Goal: Check status: Check status

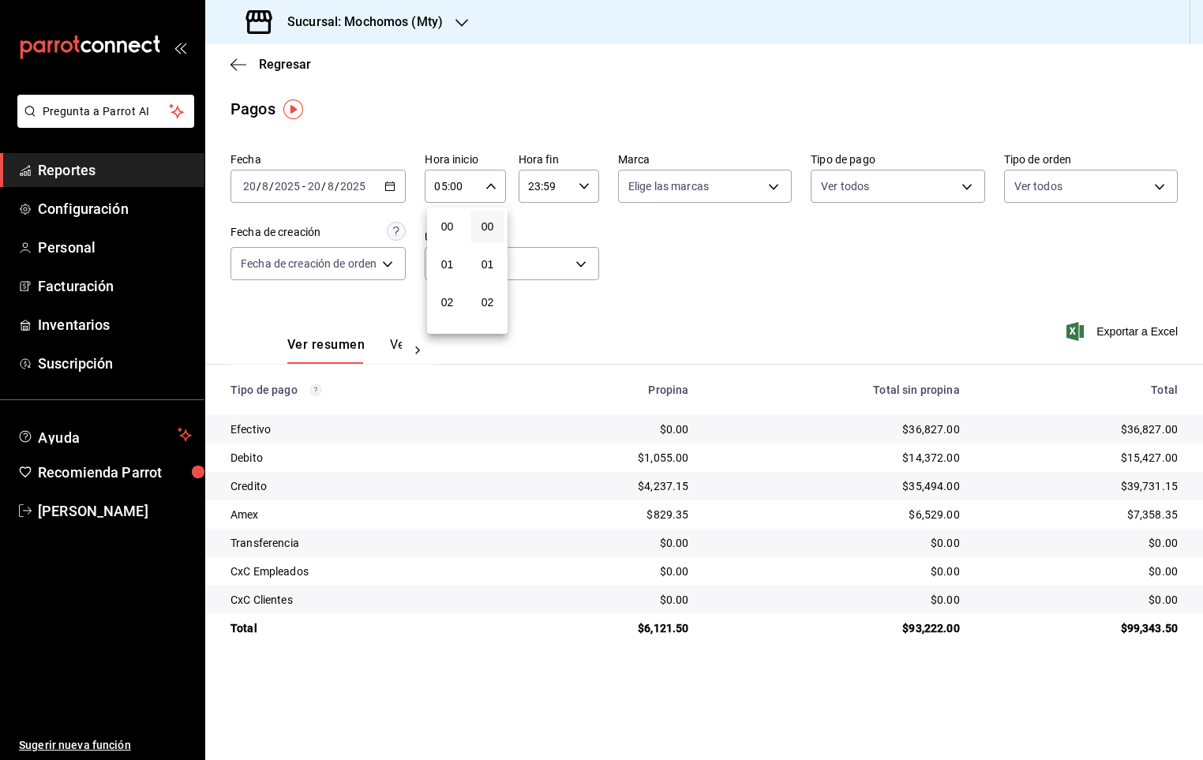
scroll to position [186, 0]
click at [440, 225] on span "05" at bounding box center [447, 230] width 15 height 13
drag, startPoint x: 638, startPoint y: 625, endPoint x: 682, endPoint y: 626, distance: 44.2
click at [682, 626] on div at bounding box center [601, 380] width 1203 height 760
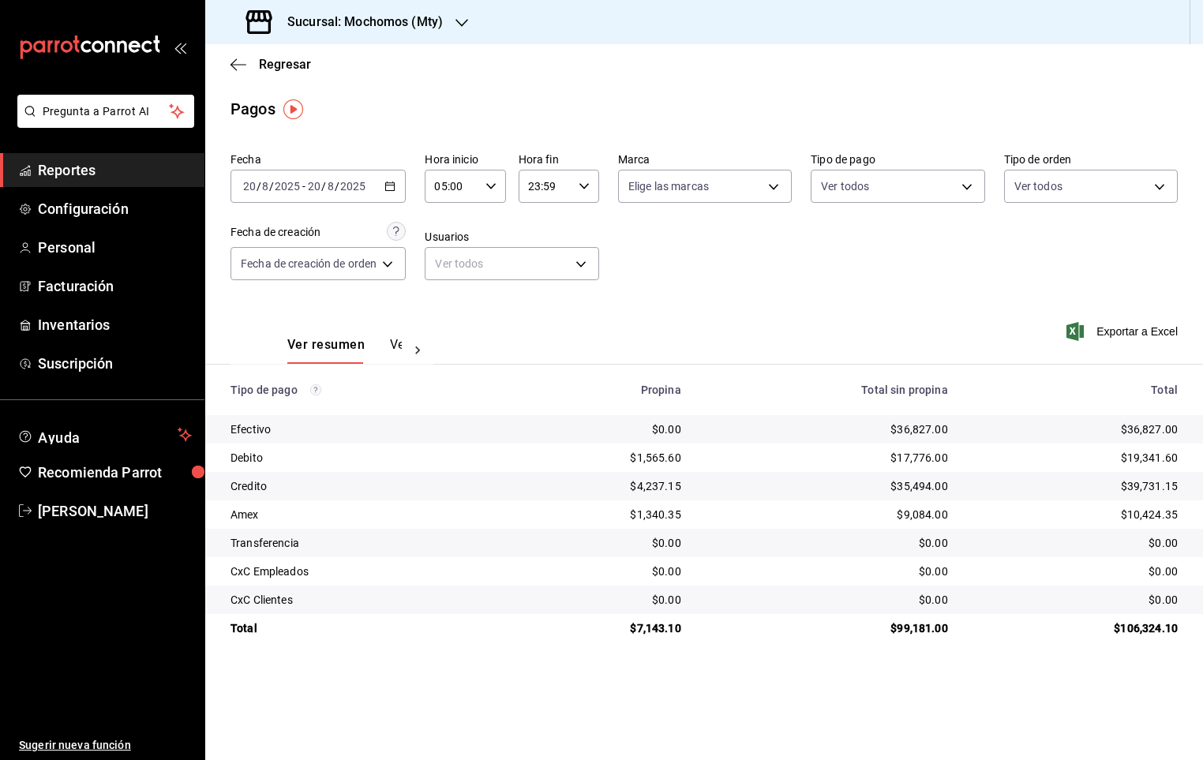
click at [681, 626] on div "$7,143.10" at bounding box center [603, 628] width 156 height 16
drag, startPoint x: 682, startPoint y: 632, endPoint x: 626, endPoint y: 632, distance: 56.0
click at [626, 632] on td "$7,143.10" at bounding box center [603, 628] width 182 height 28
drag, startPoint x: 626, startPoint y: 632, endPoint x: 559, endPoint y: 559, distance: 99.5
click at [559, 559] on td "$0.00" at bounding box center [603, 571] width 182 height 28
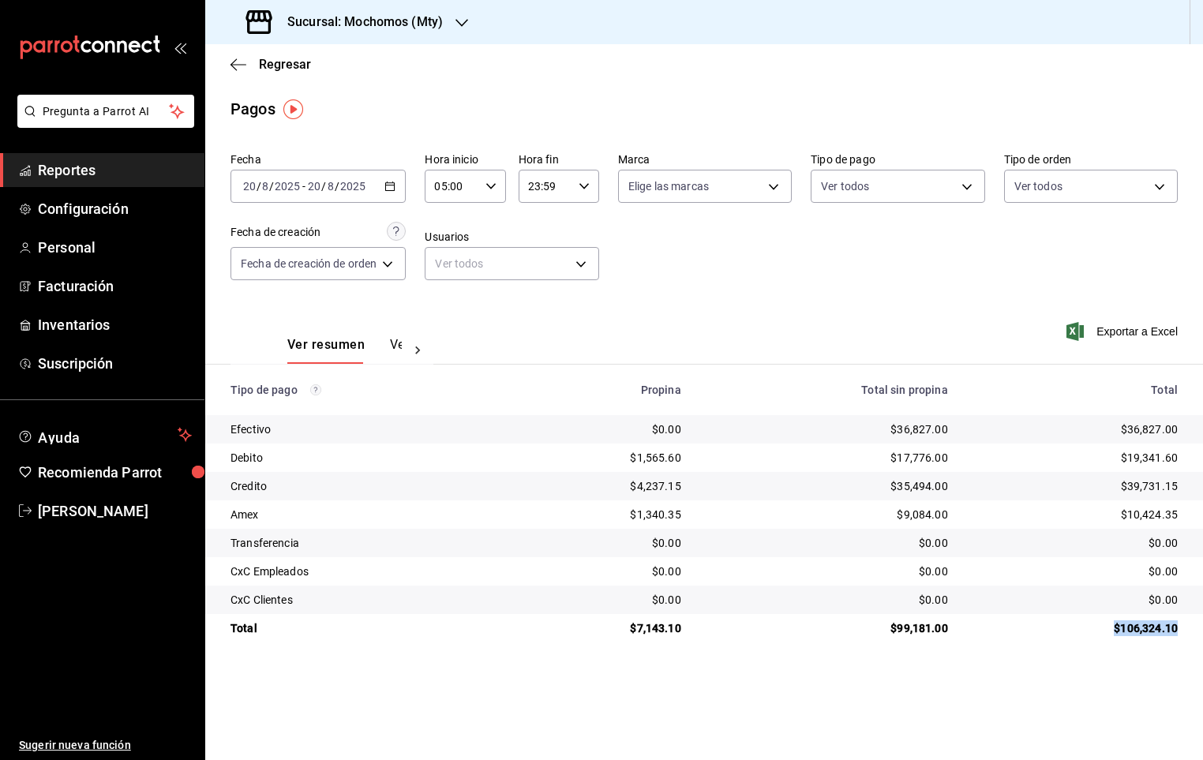
drag, startPoint x: 1116, startPoint y: 625, endPoint x: 1182, endPoint y: 628, distance: 65.6
click at [1182, 628] on td "$106,324.10" at bounding box center [1082, 628] width 242 height 28
drag, startPoint x: 1182, startPoint y: 628, endPoint x: 1151, endPoint y: 628, distance: 30.8
click at [1152, 628] on div "$106,324.10" at bounding box center [1075, 628] width 204 height 16
drag, startPoint x: 1177, startPoint y: 628, endPoint x: 611, endPoint y: 632, distance: 566.0
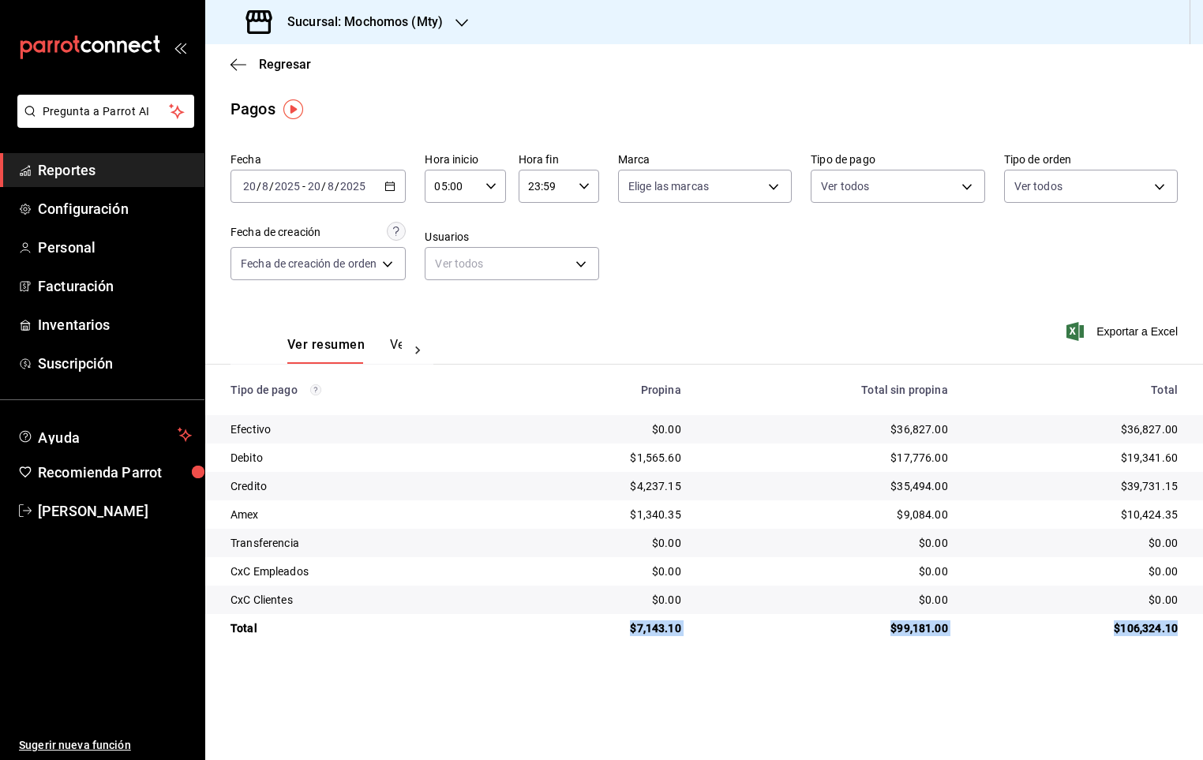
click at [611, 632] on tr "Total $7,143.10 $99,181.00 $106,324.10" at bounding box center [704, 628] width 998 height 28
drag, startPoint x: 611, startPoint y: 632, endPoint x: 694, endPoint y: 638, distance: 83.1
click at [694, 638] on td "$7,143.10" at bounding box center [603, 628] width 182 height 28
drag, startPoint x: 921, startPoint y: 618, endPoint x: 894, endPoint y: 626, distance: 28.7
click at [894, 626] on td "$99,181.00" at bounding box center [827, 628] width 267 height 28
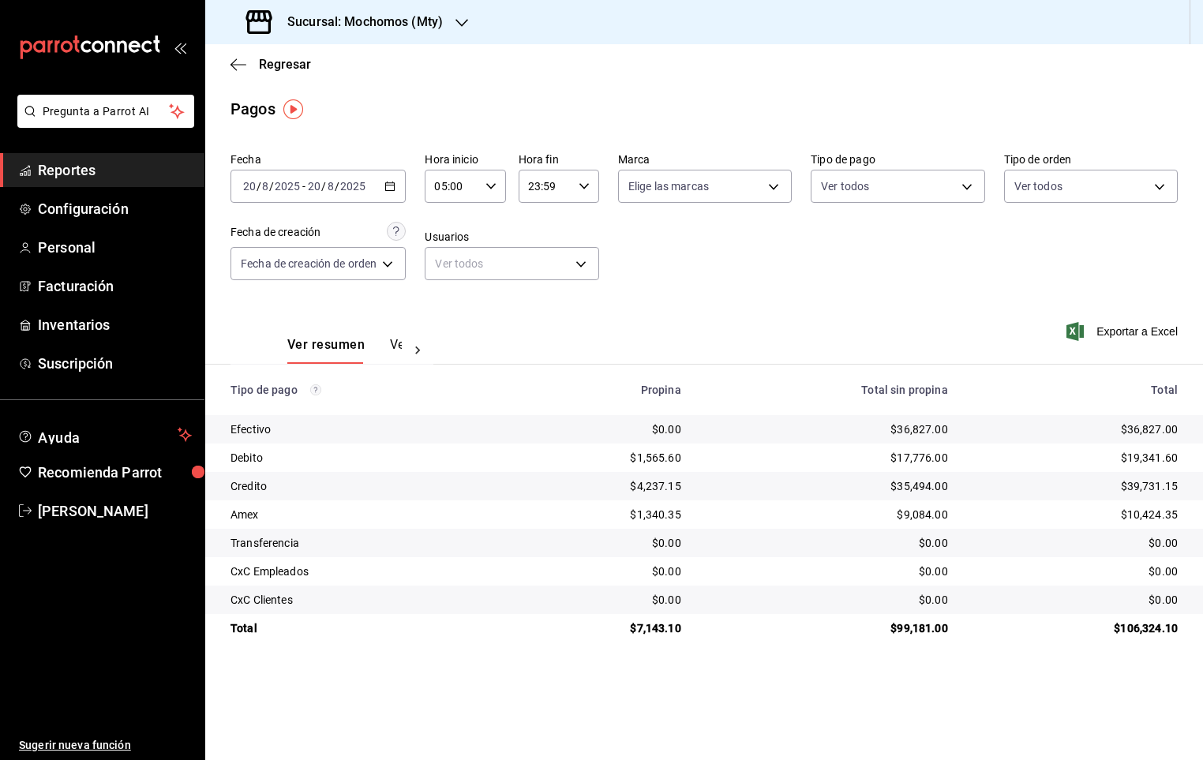
drag, startPoint x: 894, startPoint y: 626, endPoint x: 894, endPoint y: 654, distance: 28.4
click at [894, 654] on main "Regresar Pagos Fecha 2025-08-20 20 / 8 / 2025 - 2025-08-20 20 / 8 / 2025 Hora i…" at bounding box center [704, 402] width 998 height 716
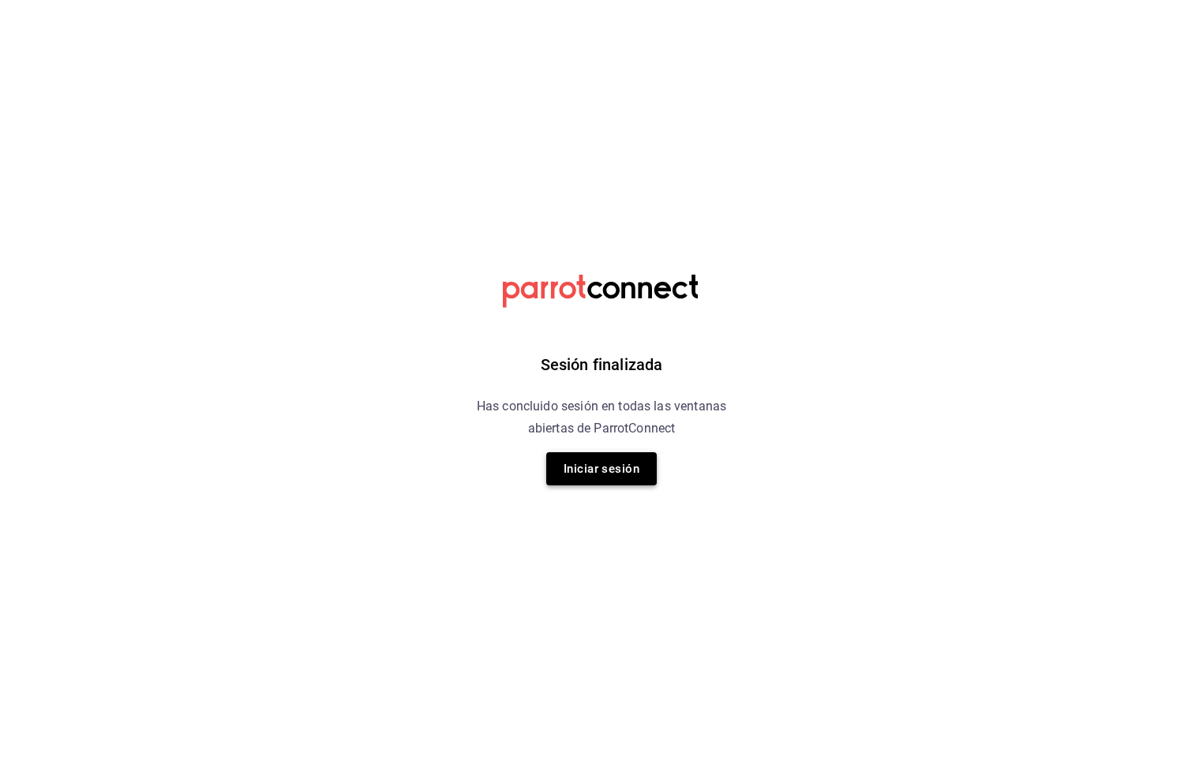
click at [635, 471] on button "Iniciar sesión" at bounding box center [601, 468] width 111 height 33
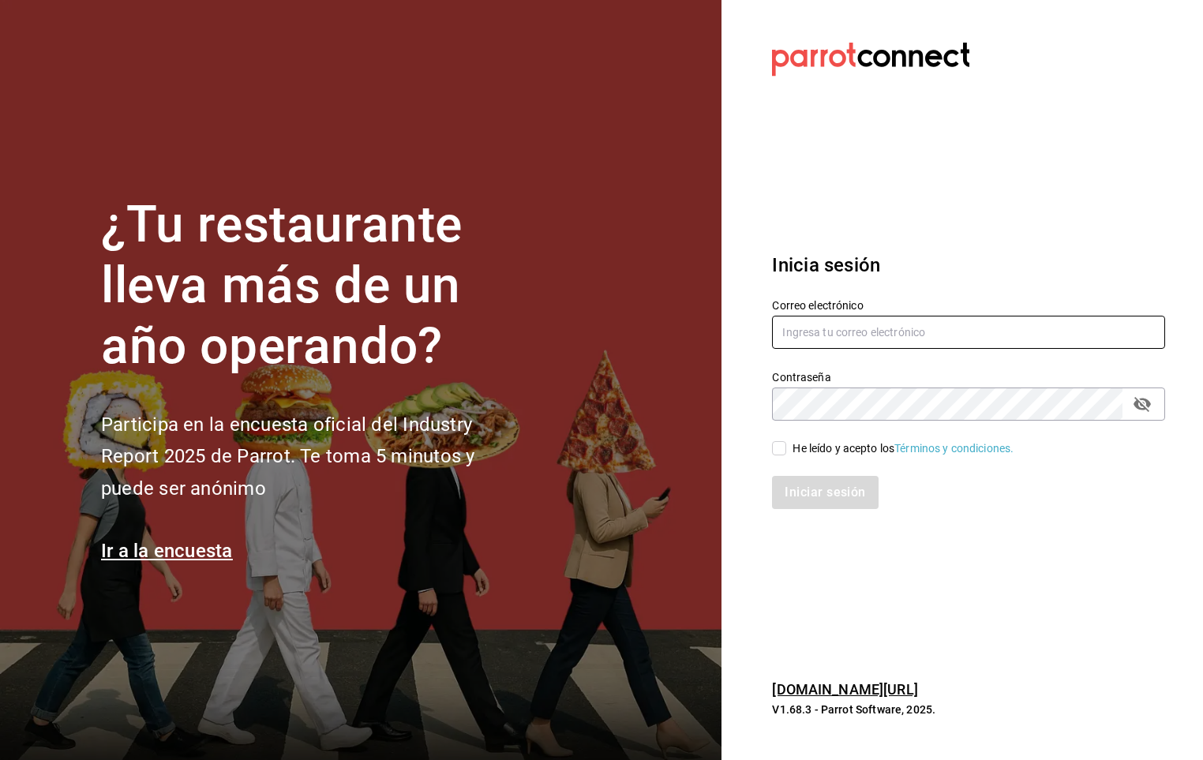
type input "[PERSON_NAME][EMAIL_ADDRESS][PERSON_NAME][DOMAIN_NAME]"
click at [853, 327] on input "[PERSON_NAME][EMAIL_ADDRESS][PERSON_NAME][DOMAIN_NAME]" at bounding box center [968, 332] width 393 height 33
click at [782, 464] on div "Iniciar sesión" at bounding box center [959, 483] width 412 height 52
click at [779, 444] on input "He leído y acepto los Términos y condiciones." at bounding box center [779, 448] width 14 height 14
checkbox input "true"
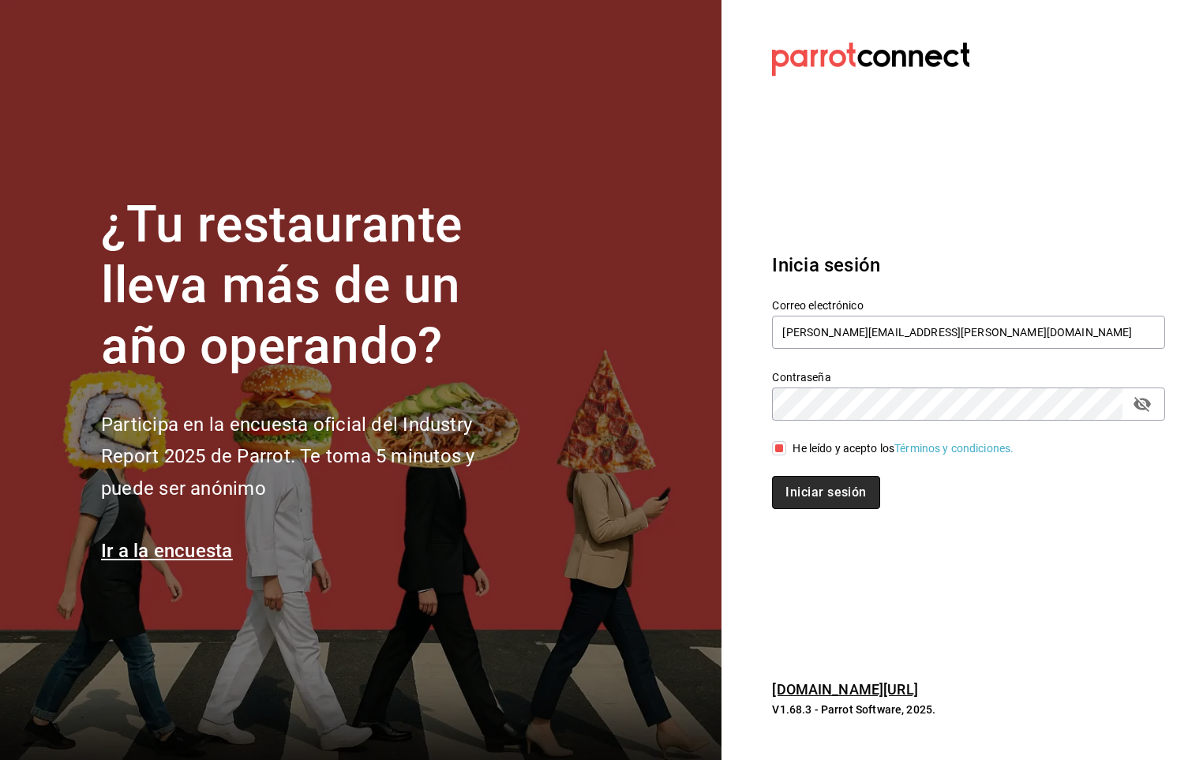
click at [784, 485] on button "Iniciar sesión" at bounding box center [825, 492] width 107 height 33
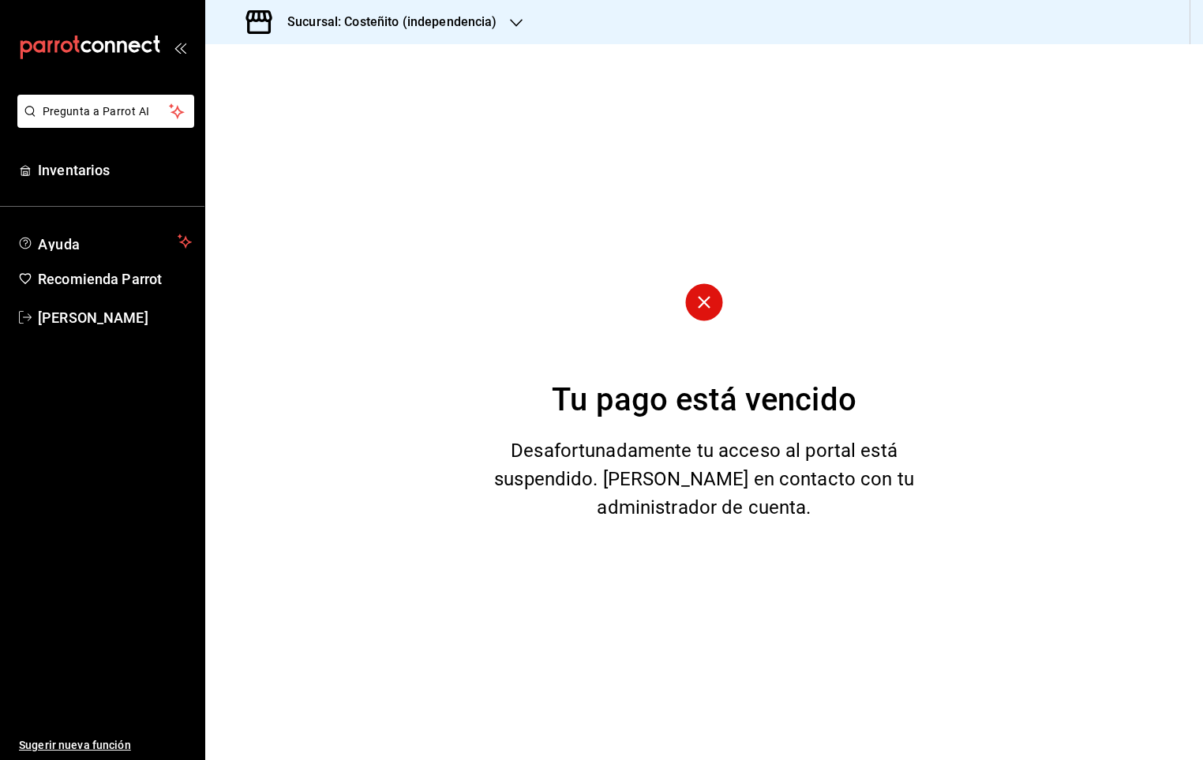
click at [320, 19] on h3 "Sucursal: Costeñito (independencia)" at bounding box center [386, 22] width 223 height 19
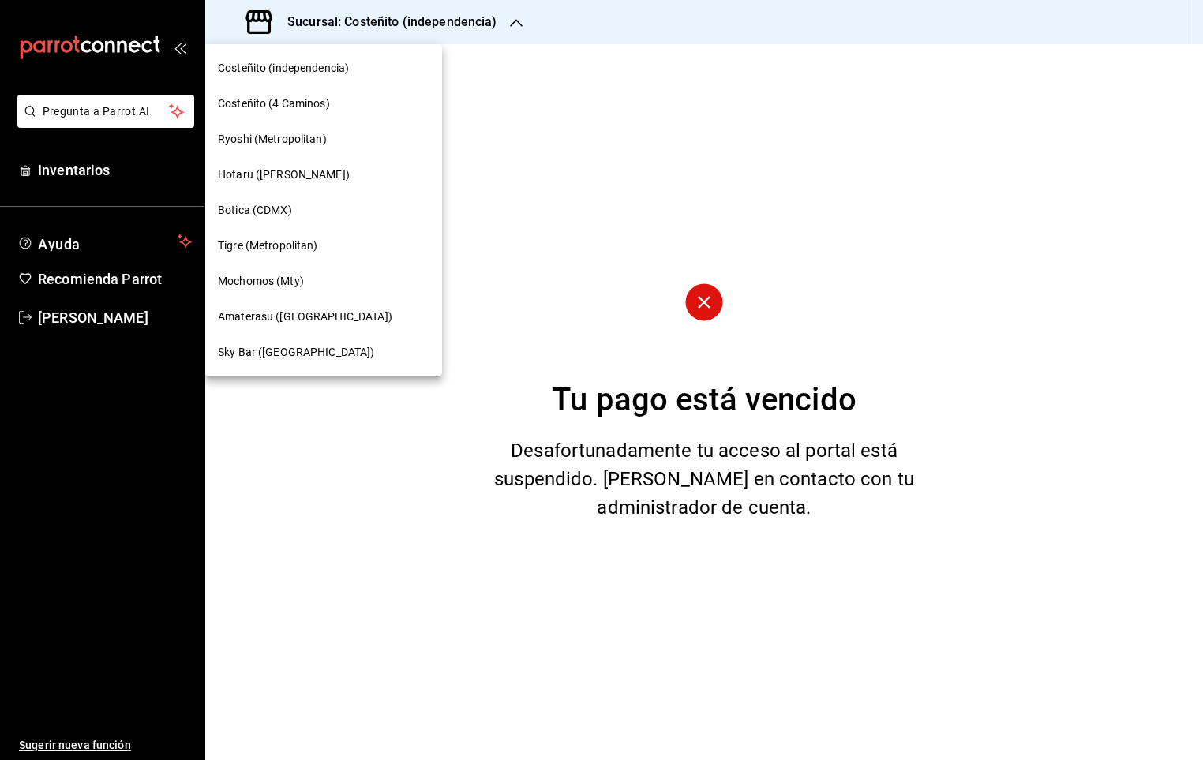
click at [235, 279] on span "Mochomos (Mty)" at bounding box center [261, 281] width 86 height 17
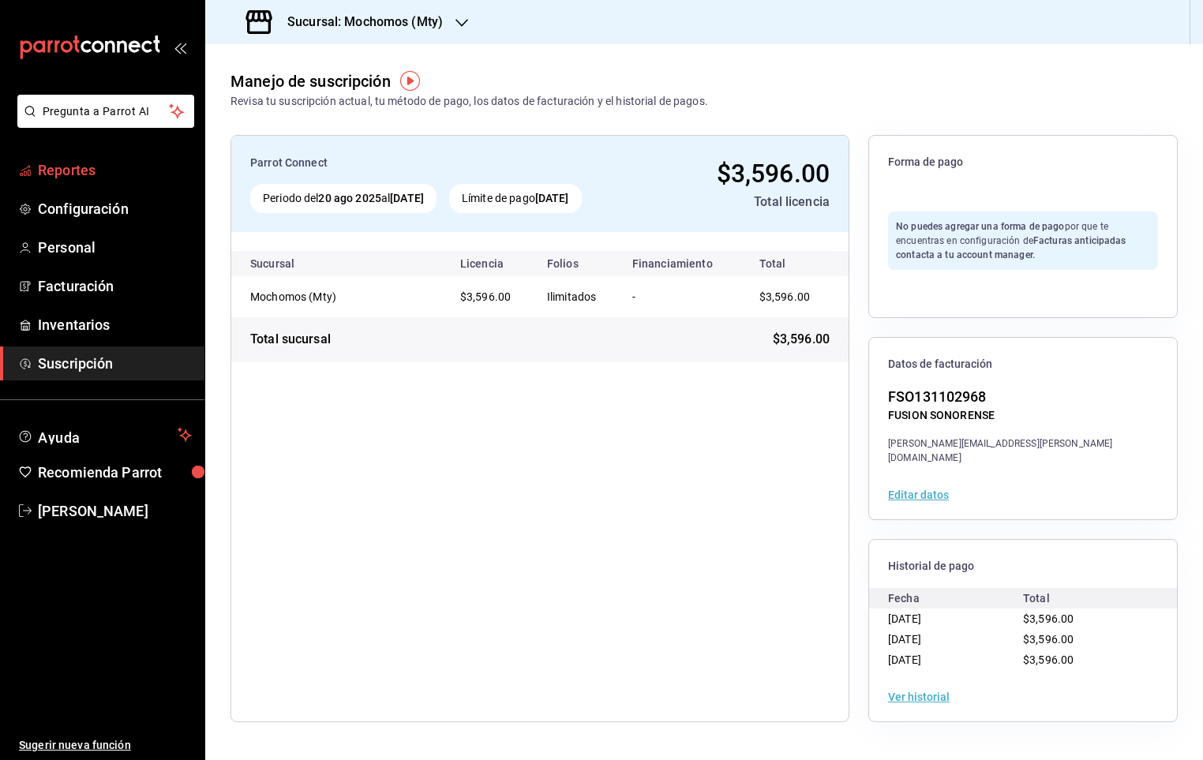
click at [95, 178] on span "Reportes" at bounding box center [115, 169] width 154 height 21
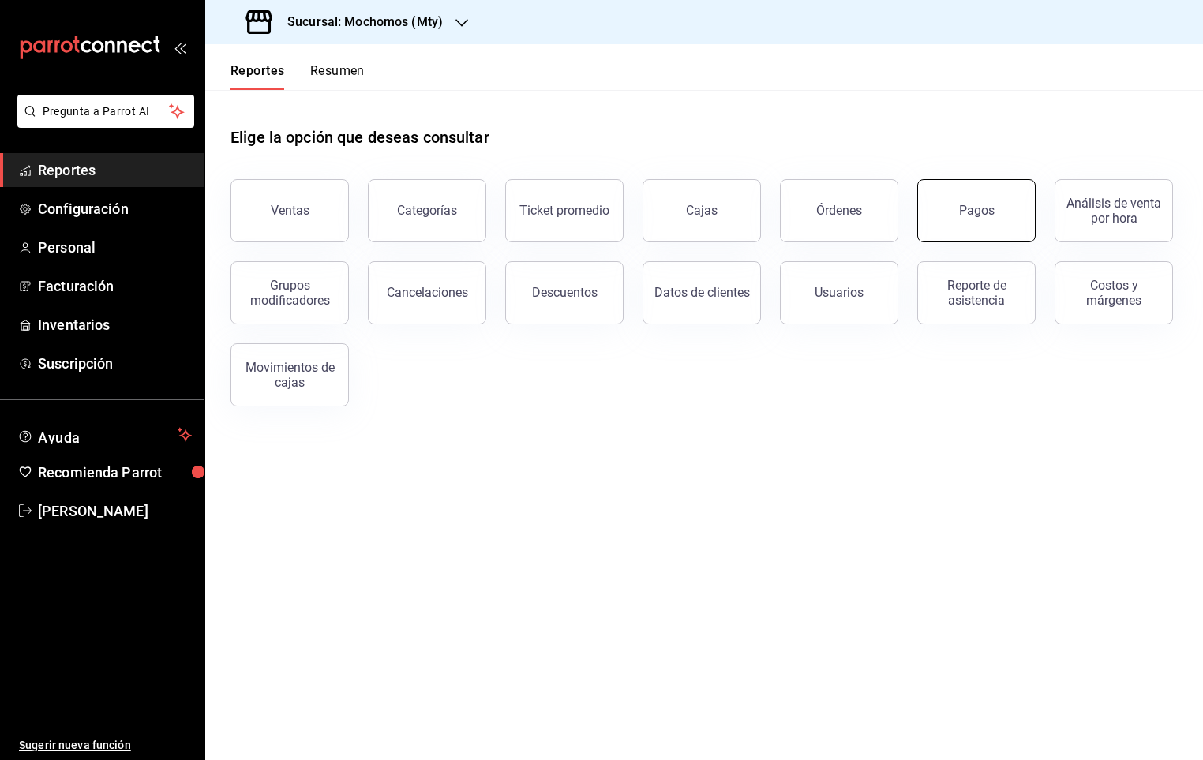
click at [950, 201] on button "Pagos" at bounding box center [976, 210] width 118 height 63
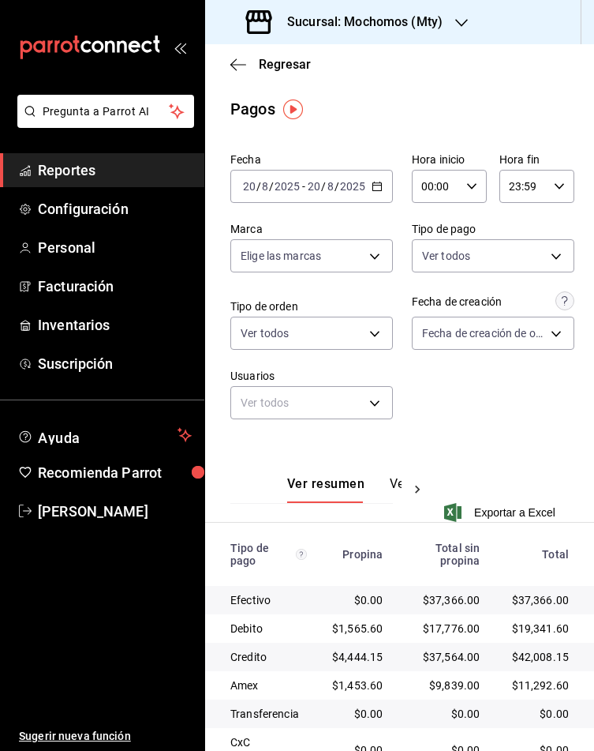
click at [460, 168] on div "Hora inicio 00:00 Hora inicio" at bounding box center [449, 177] width 75 height 51
click at [462, 189] on div at bounding box center [297, 375] width 594 height 751
click at [467, 185] on icon "button" at bounding box center [472, 186] width 11 height 11
click at [429, 297] on button "05" at bounding box center [421, 298] width 29 height 32
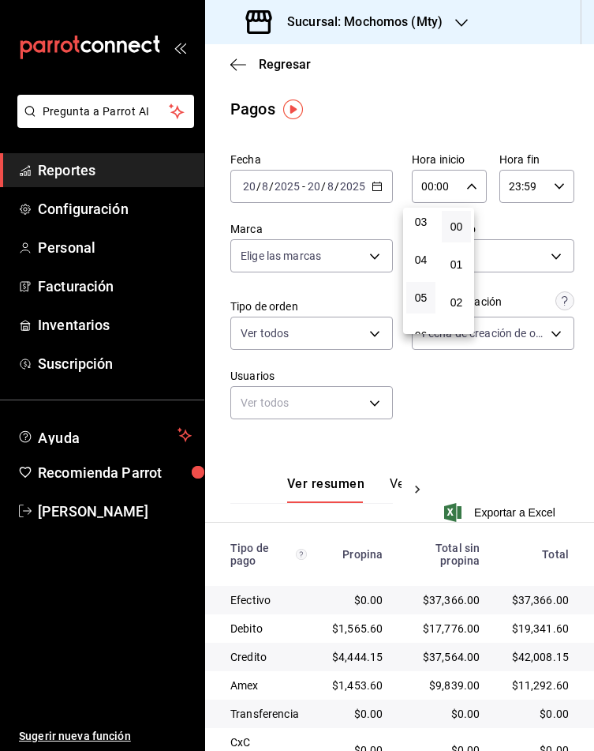
type input "05:00"
click at [512, 688] on div at bounding box center [297, 375] width 594 height 751
click at [455, 178] on div "05:00 Hora inicio" at bounding box center [449, 186] width 75 height 33
click at [418, 224] on span "05" at bounding box center [421, 230] width 10 height 13
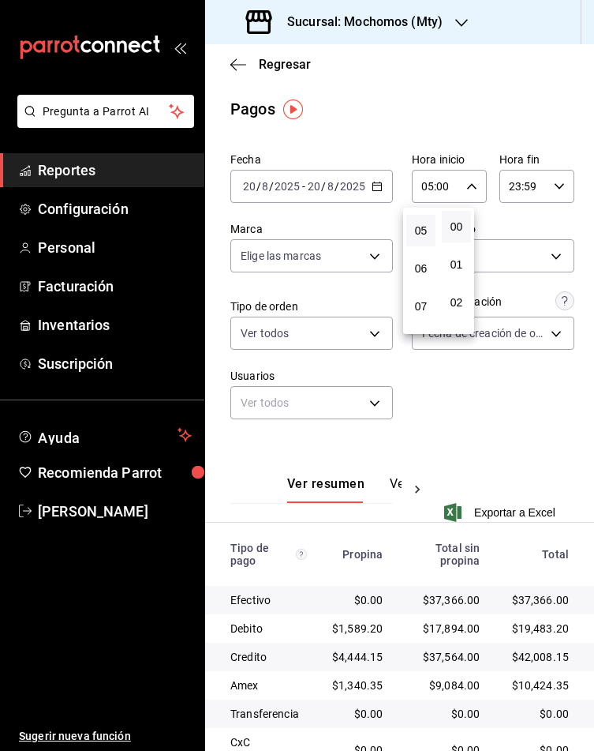
click at [566, 287] on div at bounding box center [297, 375] width 594 height 751
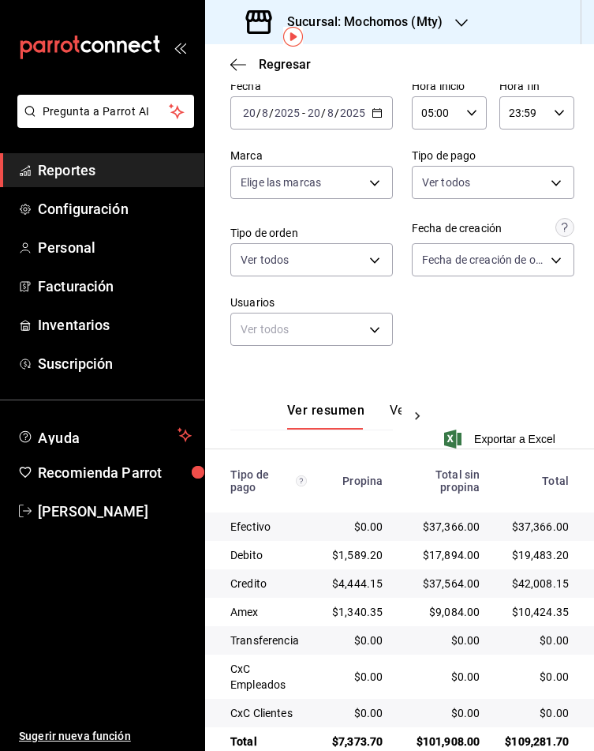
scroll to position [74, 0]
click at [455, 119] on div "05:00 Hora inicio" at bounding box center [449, 112] width 75 height 33
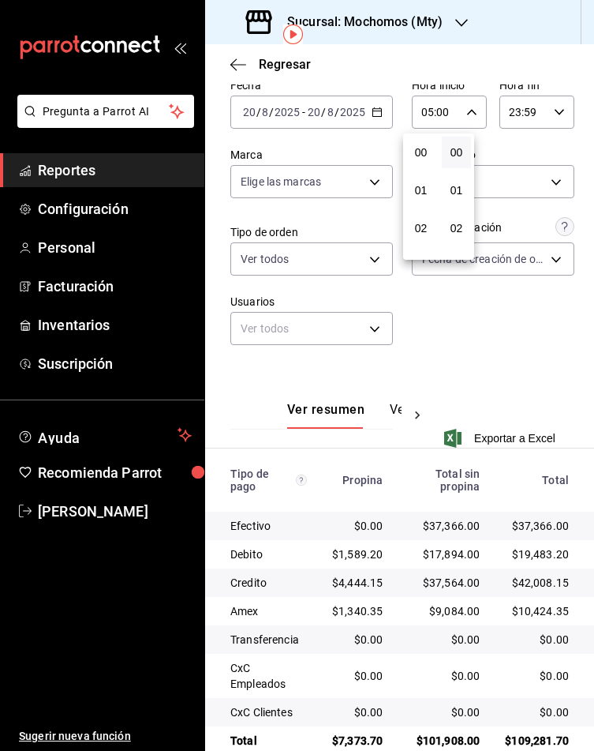
scroll to position [186, 0]
click at [425, 161] on button "05" at bounding box center [421, 157] width 29 height 32
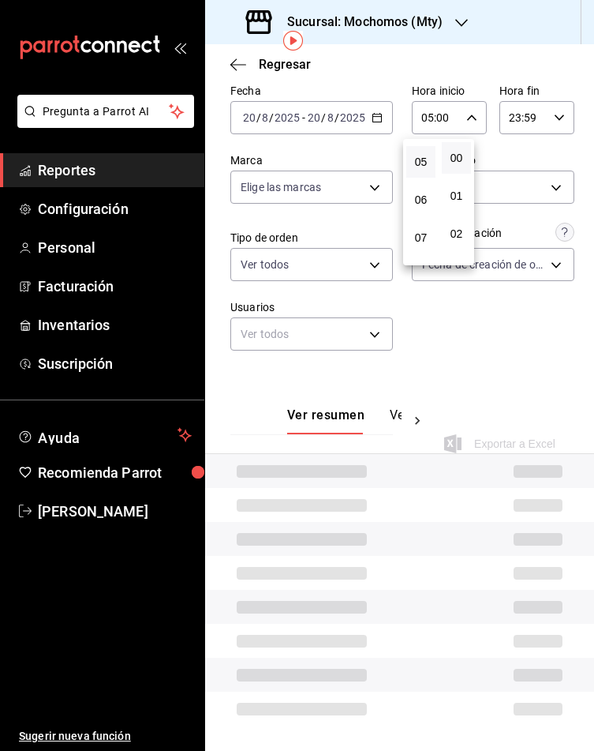
scroll to position [74, 0]
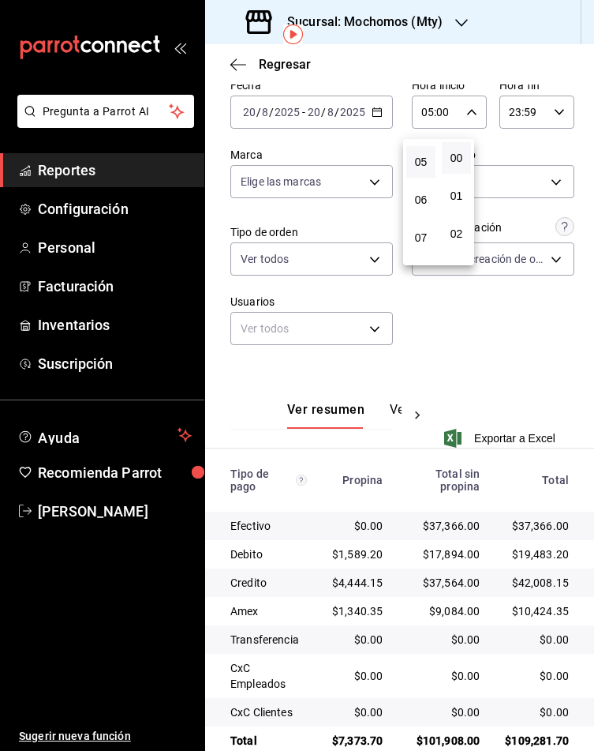
click at [424, 146] on button "05" at bounding box center [421, 162] width 29 height 32
drag, startPoint x: 493, startPoint y: 607, endPoint x: 538, endPoint y: 606, distance: 45.0
click at [538, 606] on div at bounding box center [297, 375] width 594 height 751
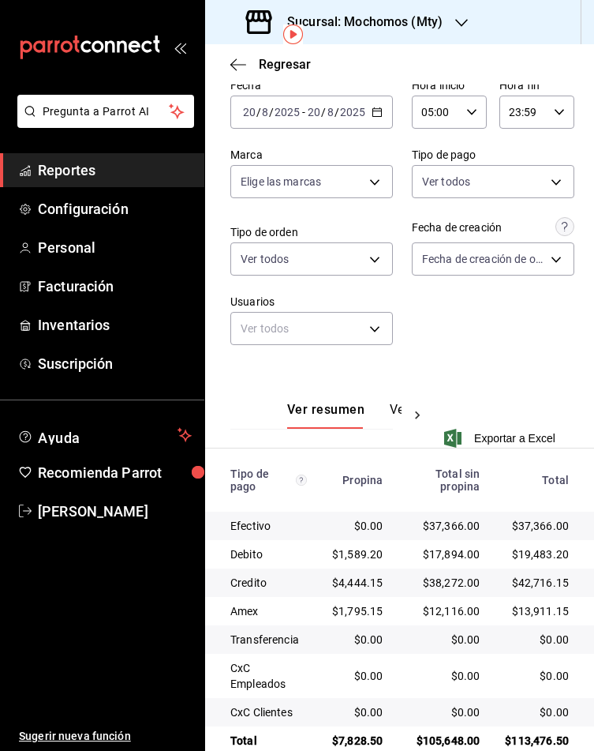
click at [545, 614] on div "$13,911.15" at bounding box center [537, 611] width 64 height 16
drag, startPoint x: 545, startPoint y: 614, endPoint x: 504, endPoint y: 616, distance: 41.1
click at [505, 616] on div "$13,911.15" at bounding box center [537, 611] width 64 height 16
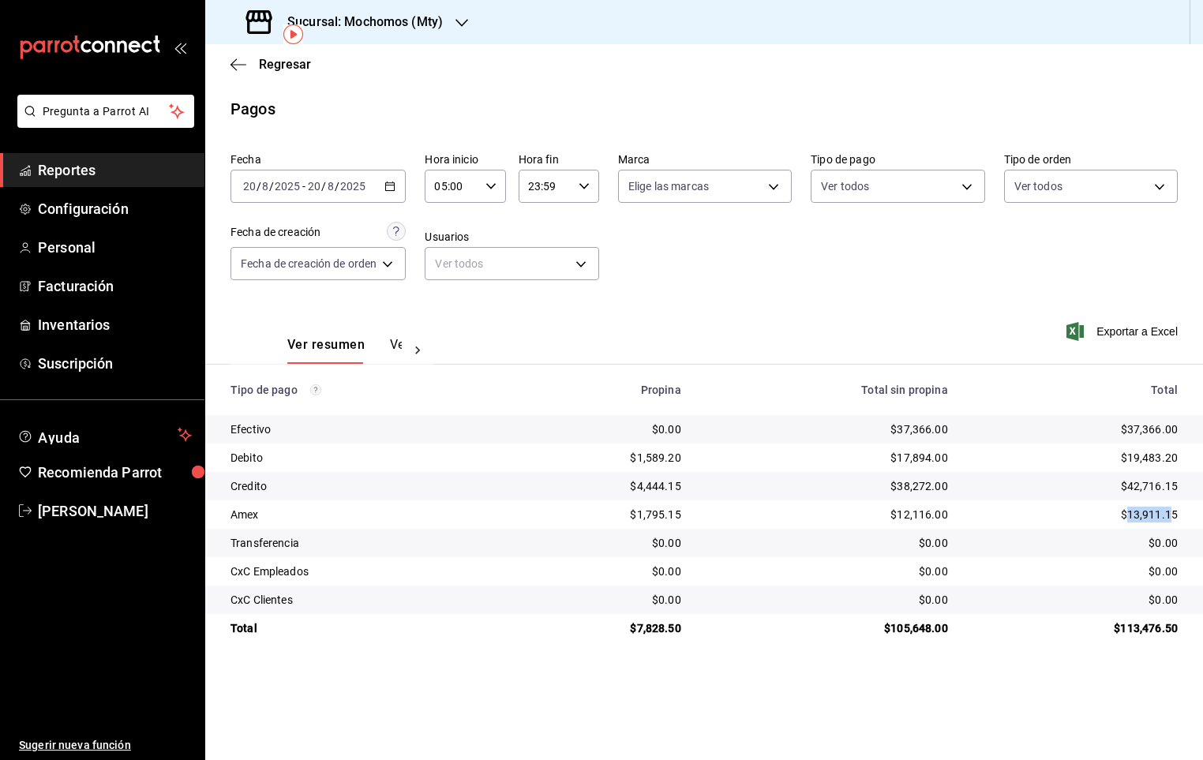
scroll to position [0, 0]
click at [1024, 561] on td "$0.00" at bounding box center [1082, 571] width 242 height 28
